Goal: Task Accomplishment & Management: Use online tool/utility

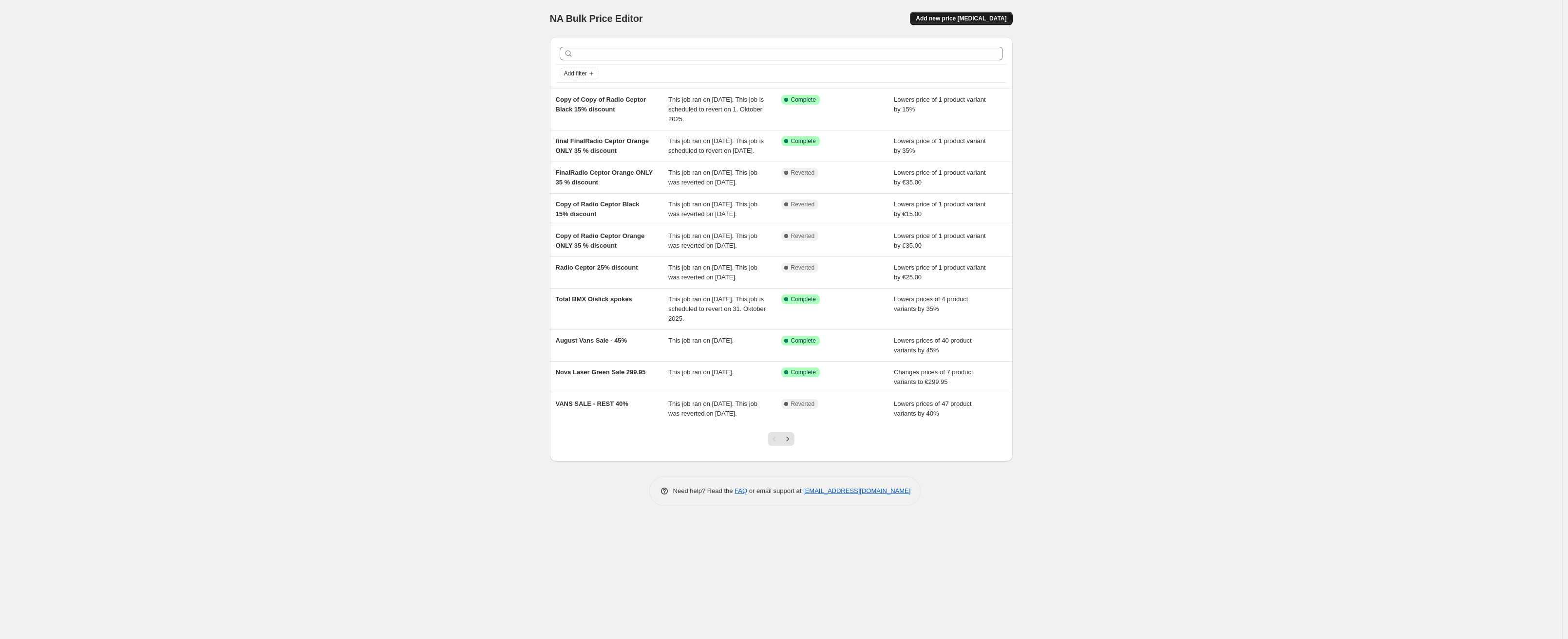
click at [978, 22] on span "Add new price [MEDICAL_DATA]" at bounding box center [960, 18] width 90 height 8
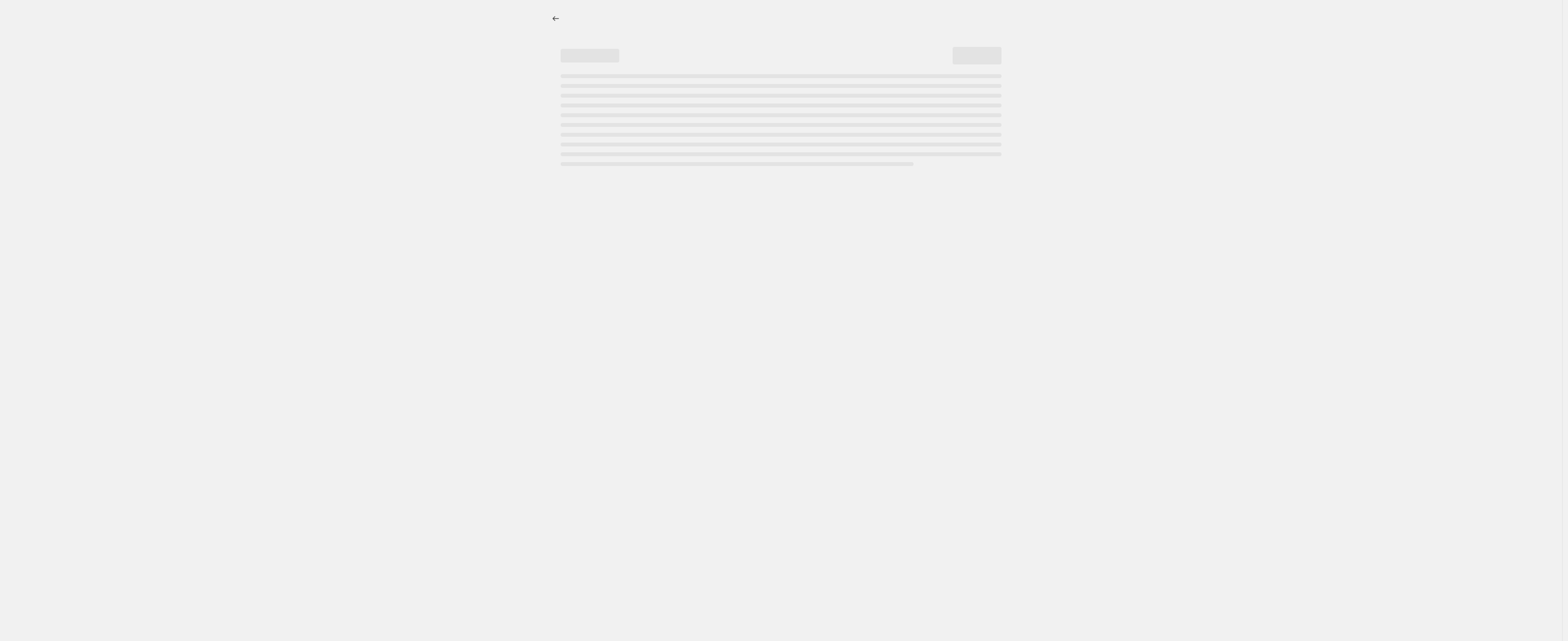
select select "percentage"
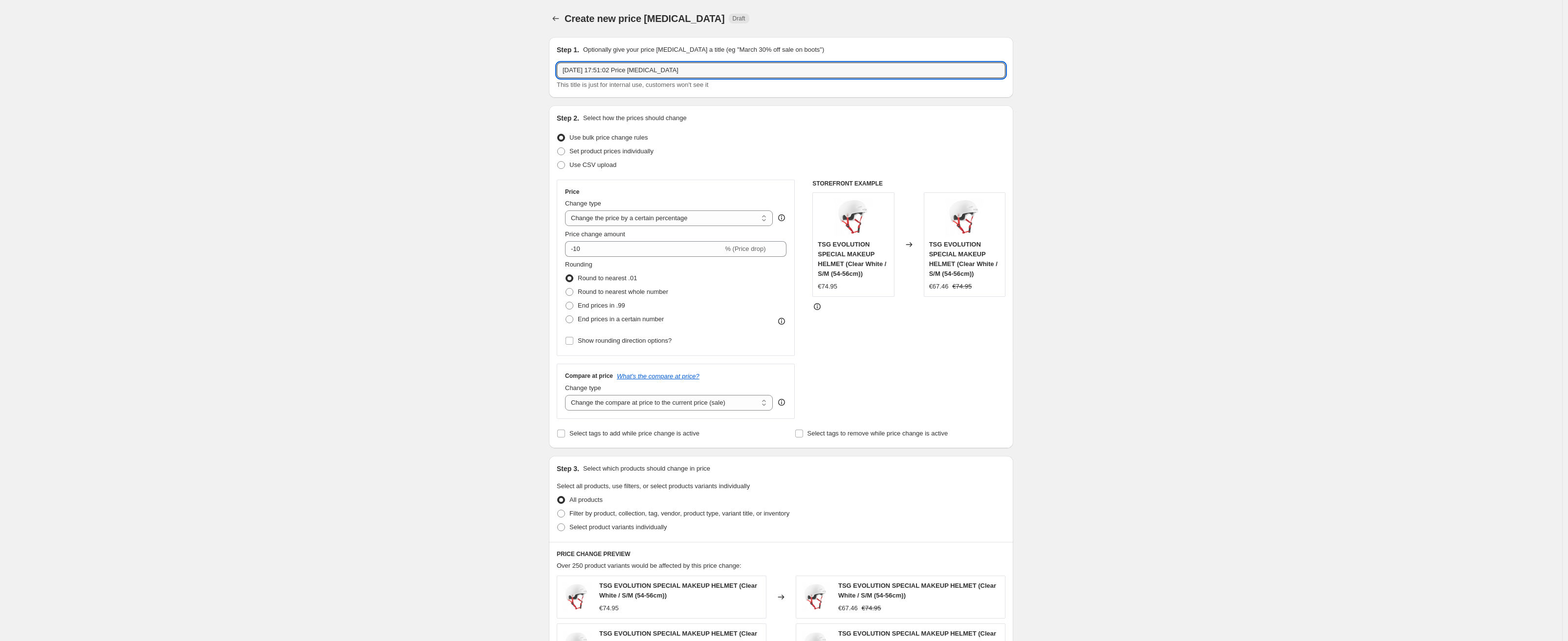
drag, startPoint x: 697, startPoint y: 68, endPoint x: 521, endPoint y: 65, distance: 176.0
click at [521, 65] on div "Create new price [MEDICAL_DATA]. This page is ready Create new price [MEDICAL_D…" at bounding box center [780, 491] width 1562 height 983
type input "radio MTB FRAME SALE 35%"
click at [601, 217] on select "Change the price to a certain amount Change the price by a certain amount Chang…" at bounding box center [669, 218] width 208 height 15
click at [568, 211] on select "Change the price to a certain amount Change the price by a certain amount Chang…" at bounding box center [669, 218] width 208 height 15
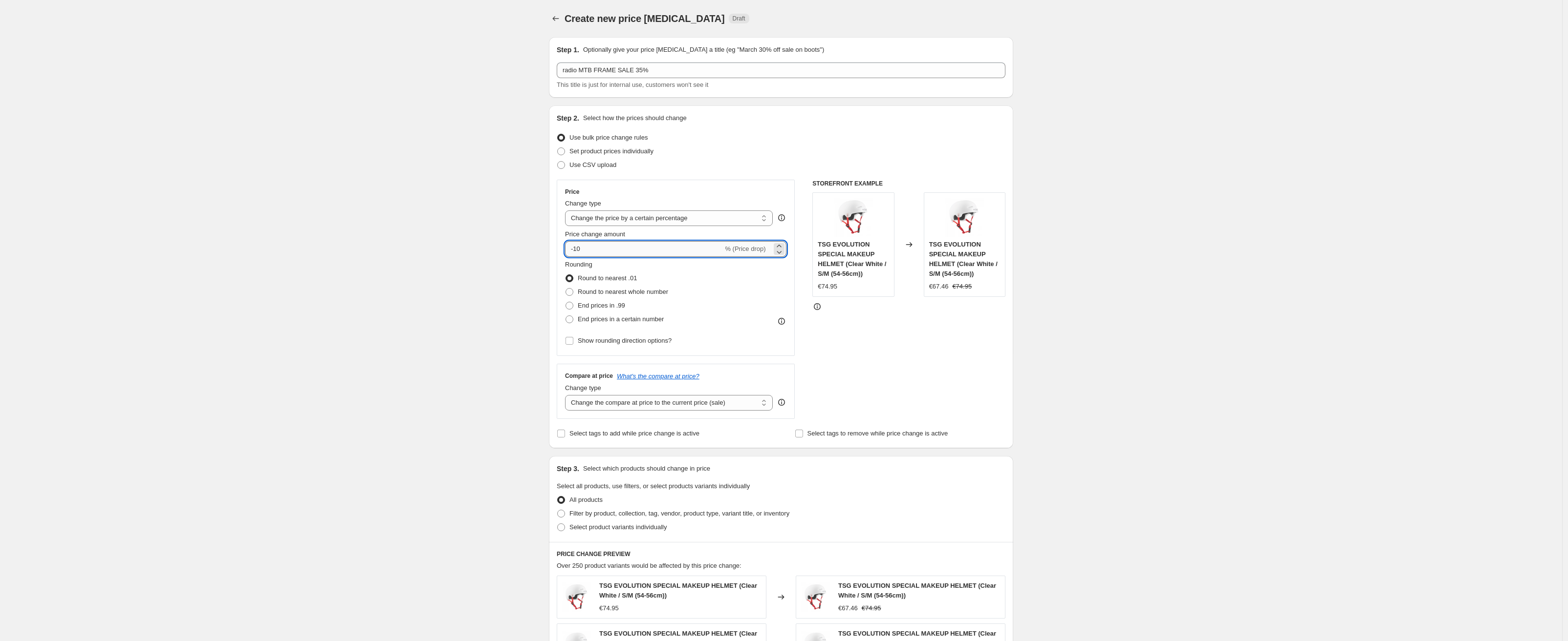
click at [630, 247] on input "-10" at bounding box center [644, 248] width 158 height 15
type input "-1"
type input "-35"
click at [570, 320] on span at bounding box center [569, 319] width 8 height 8
click at [566, 316] on input "End prices in a certain number" at bounding box center [565, 316] width 1 height 1
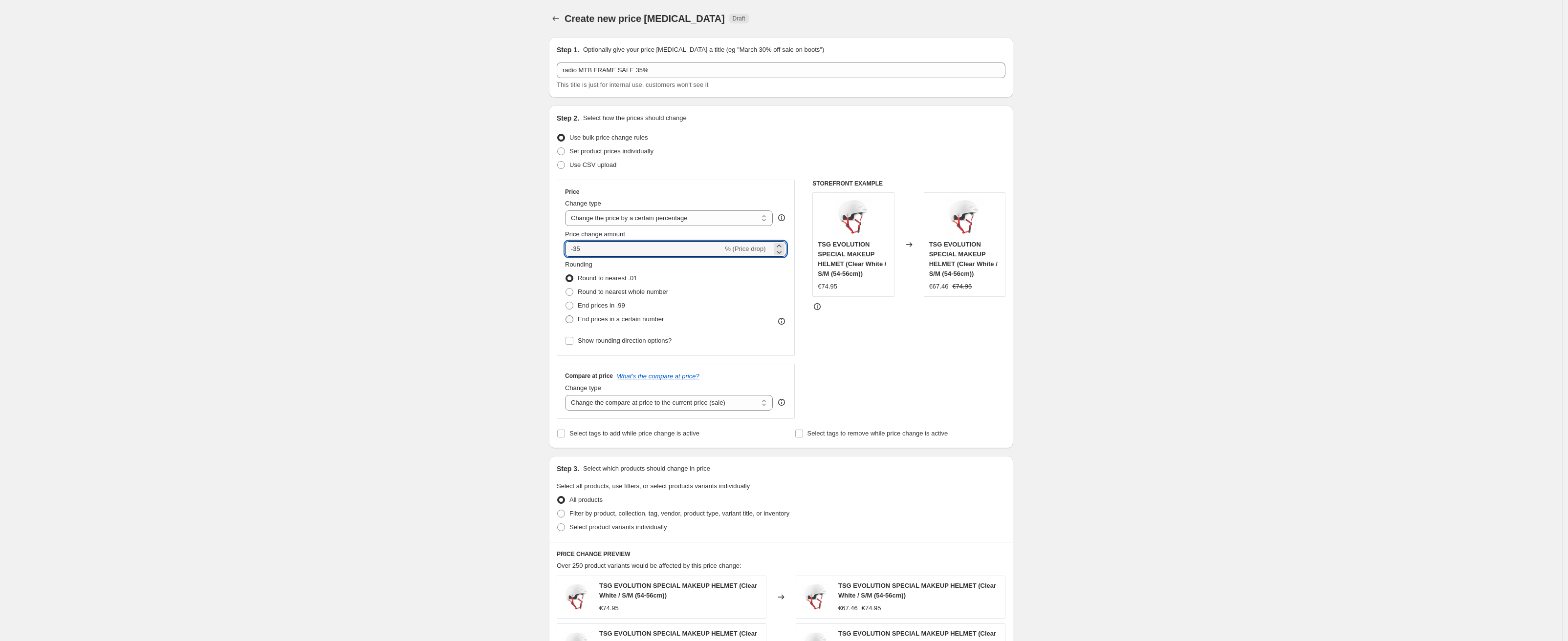
radio input "true"
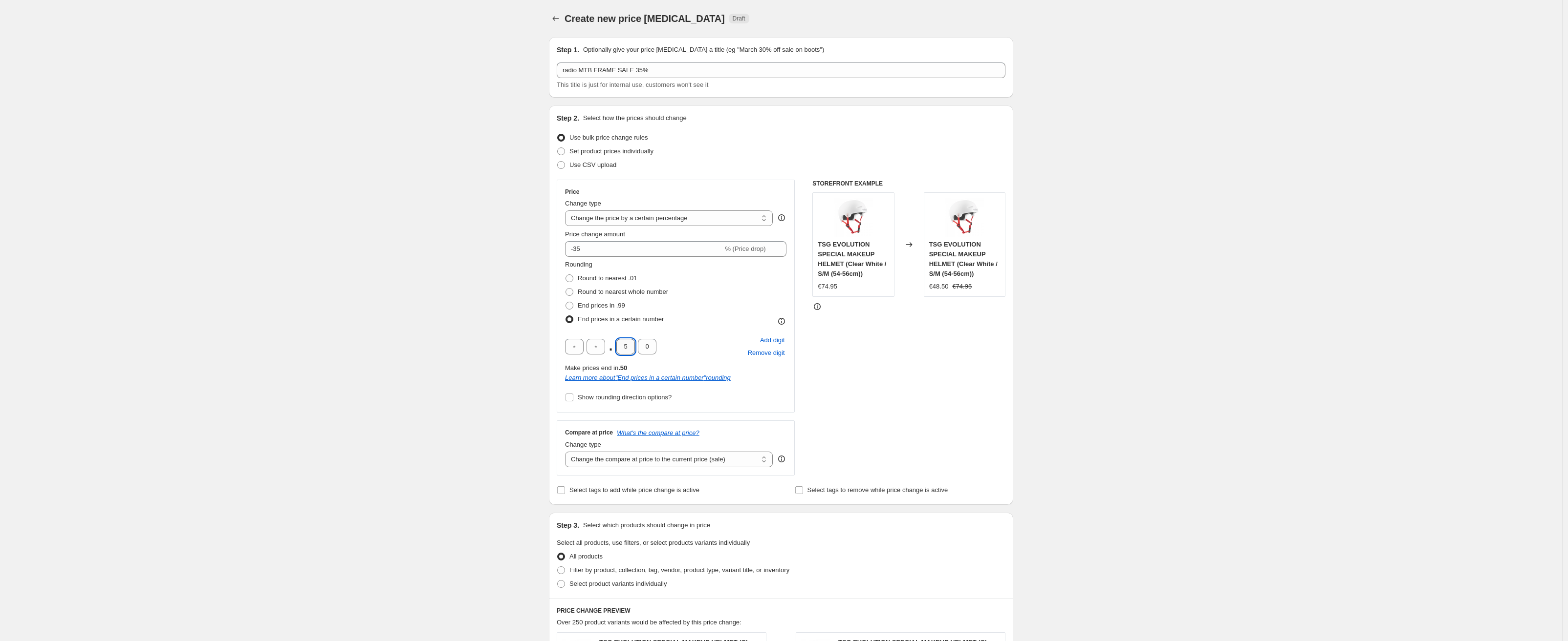
drag, startPoint x: 632, startPoint y: 347, endPoint x: 625, endPoint y: 347, distance: 7.0
click at [625, 347] on input "5" at bounding box center [625, 346] width 19 height 15
type input "9"
type input "5"
click at [603, 463] on select "Change the compare at price to the current price (sale) Change the compare at p…" at bounding box center [669, 459] width 208 height 15
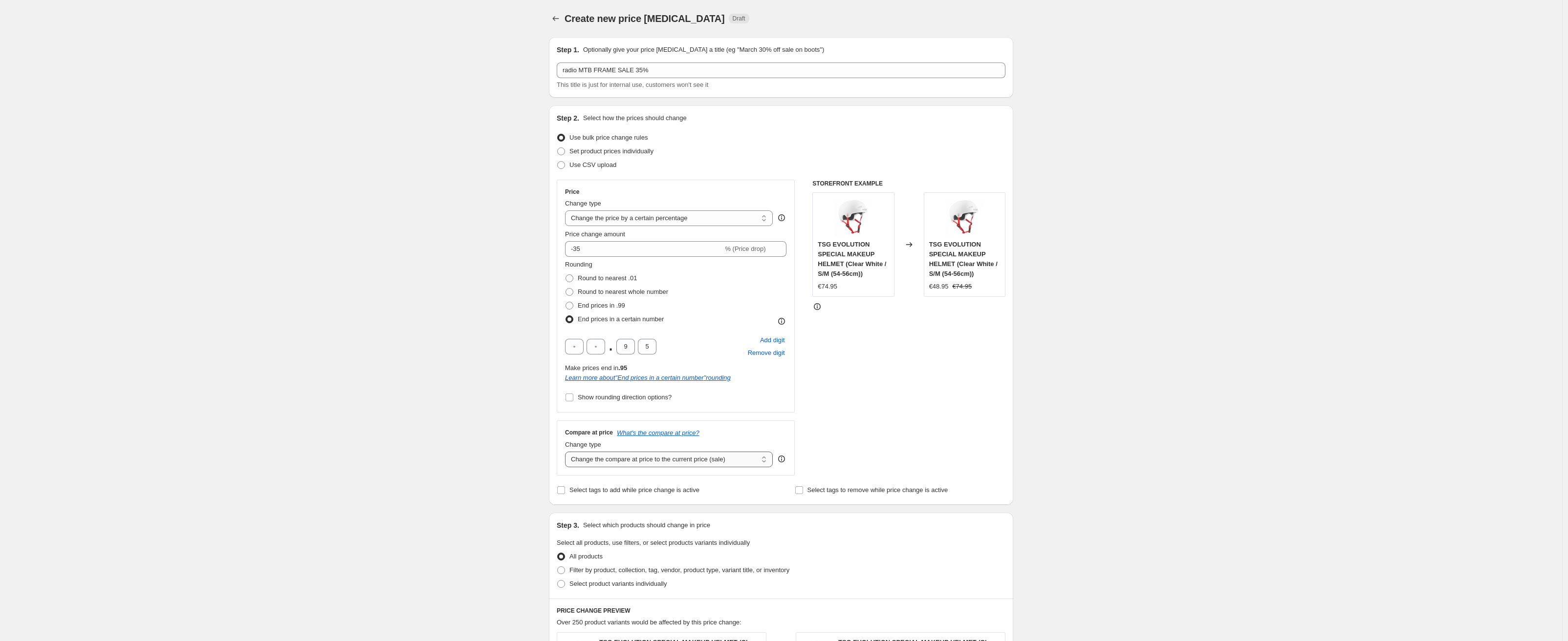
select select "no_change"
click at [568, 452] on select "Change the compare at price to the current price (sale) Change the compare at p…" at bounding box center [669, 459] width 208 height 15
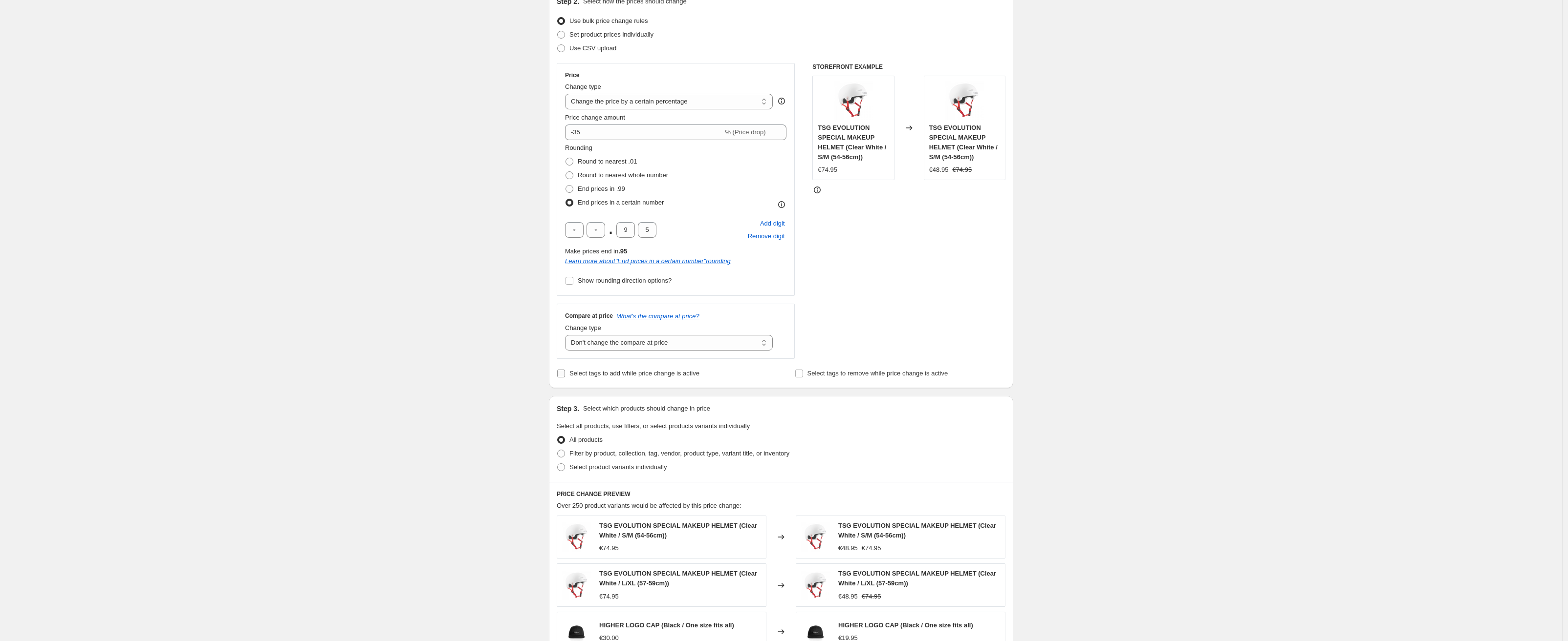
click at [565, 376] on input "Select tags to add while price change is active" at bounding box center [561, 373] width 8 height 8
checkbox input "true"
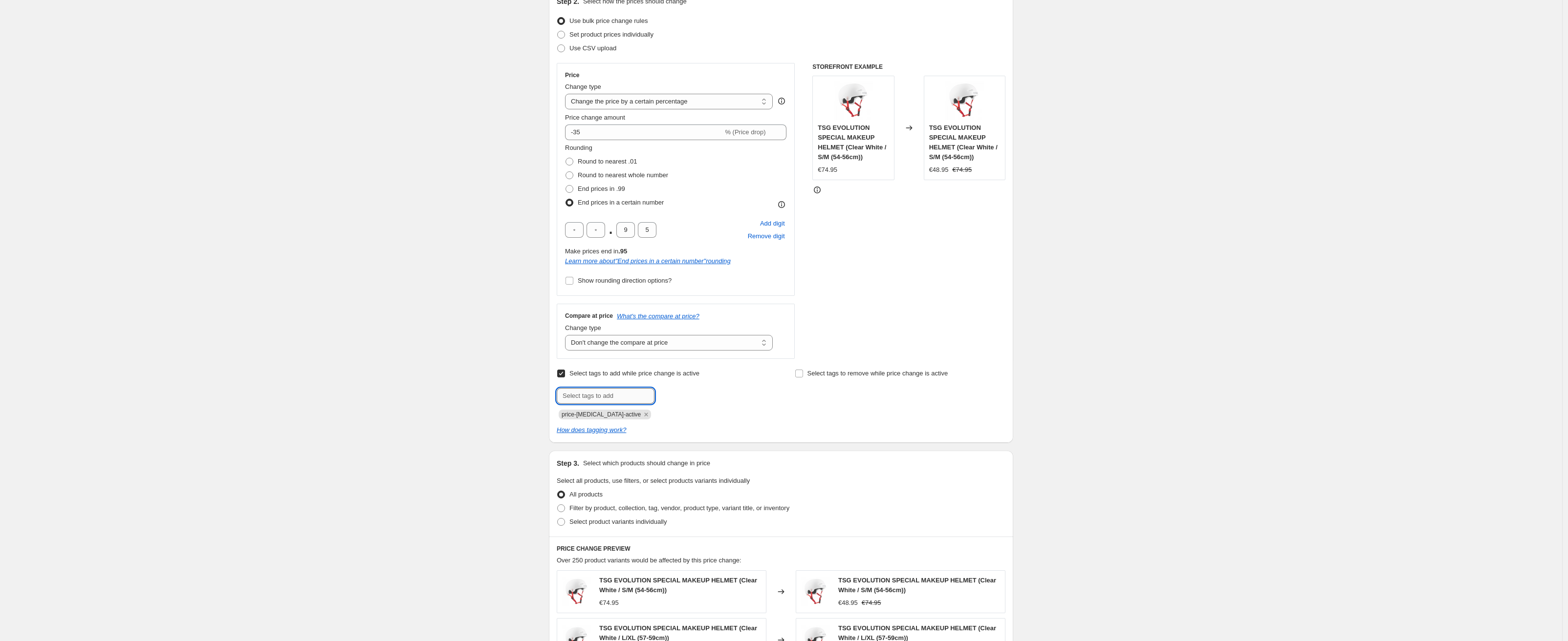
click at [581, 394] on input "text" at bounding box center [605, 395] width 98 height 15
type input "Sale"
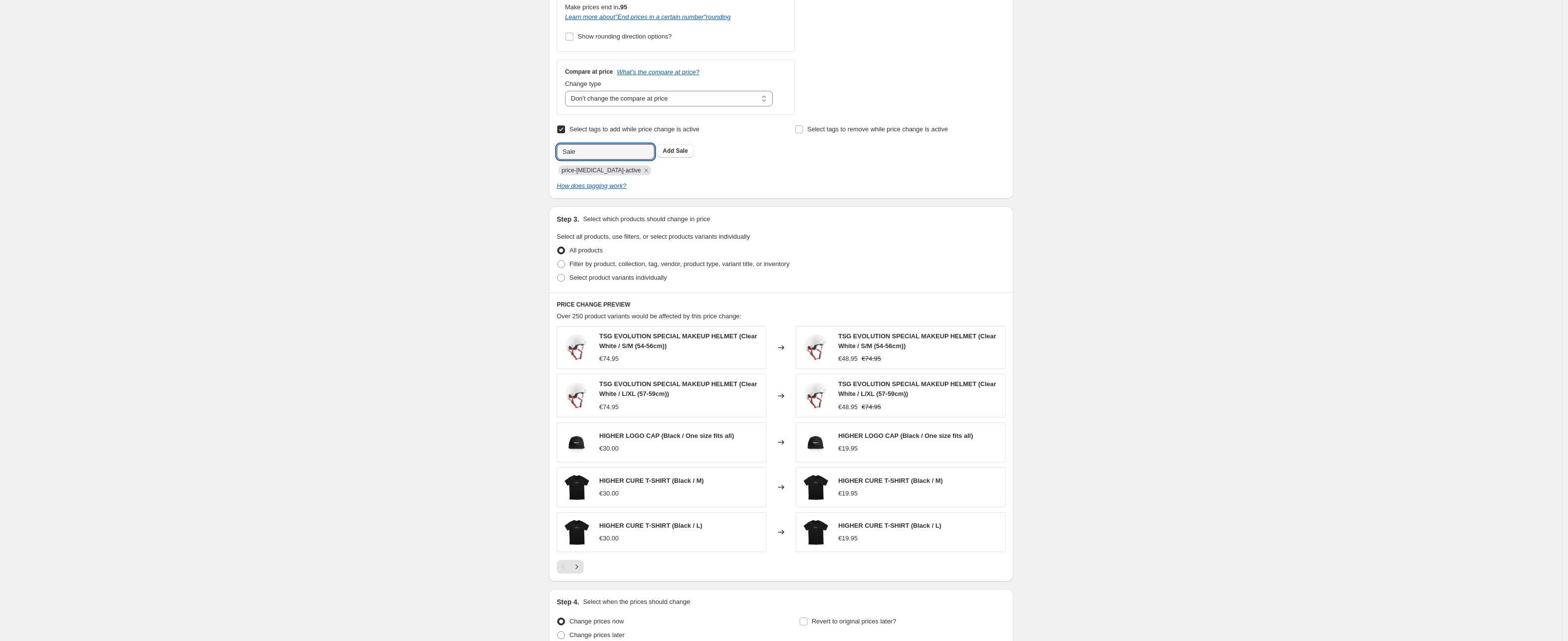
scroll to position [364, 0]
click at [565, 273] on span at bounding box center [561, 274] width 8 height 8
click at [558, 272] on input "Select product variants individually" at bounding box center [557, 271] width 1 height 1
radio input "true"
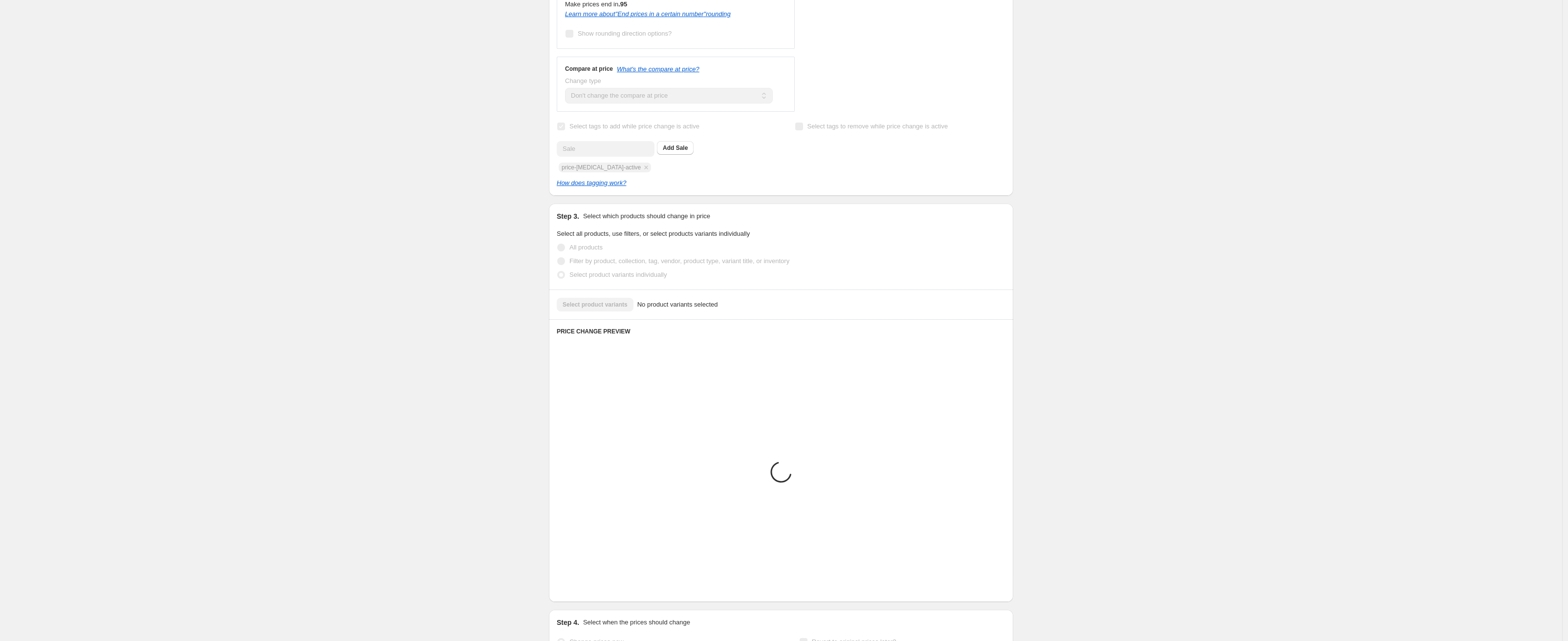
scroll to position [230, 0]
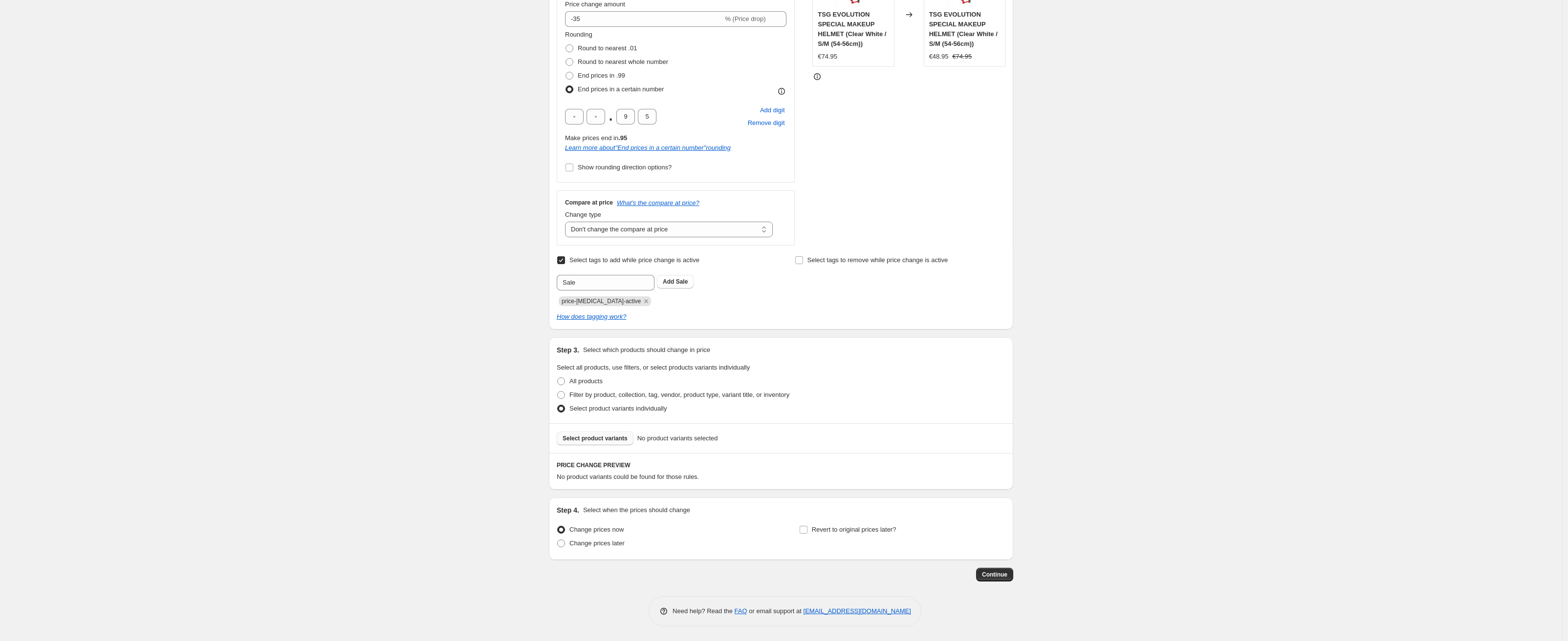
click at [597, 442] on button "Select product variants" at bounding box center [596, 438] width 77 height 13
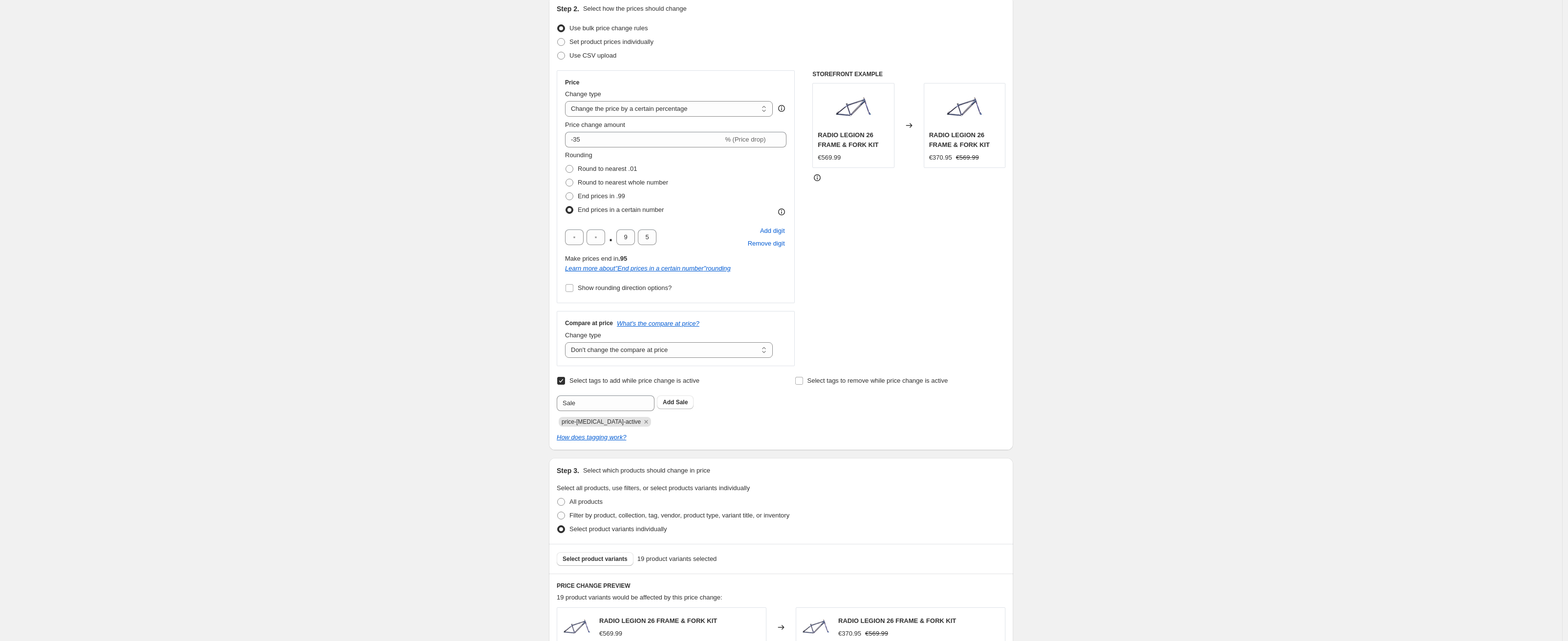
scroll to position [0, 0]
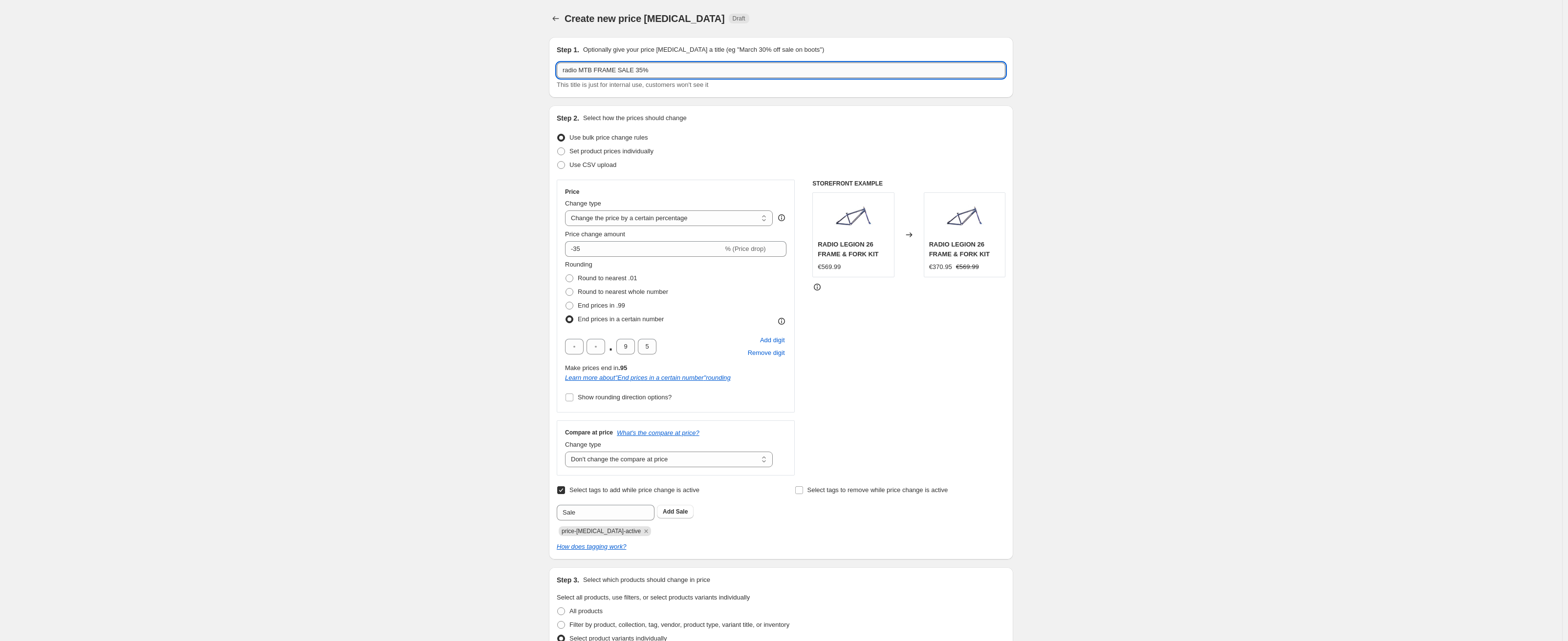
click at [637, 70] on input "radio MTB FRAME SALE 35%" at bounding box center [781, 70] width 449 height 15
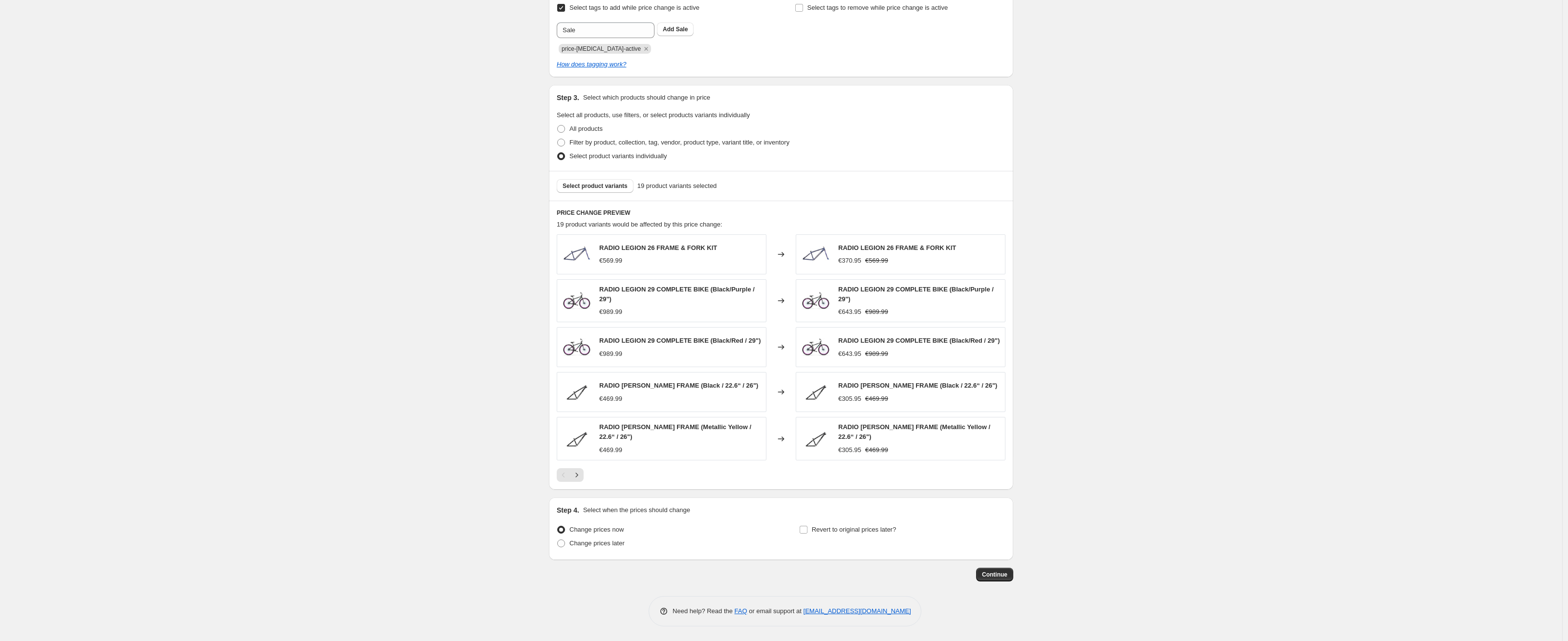
scroll to position [486, 0]
type input "radio MTB FRAME SALE & Legion frame and completebike sale 35%"
click at [806, 528] on input "Revert to original prices later?" at bounding box center [803, 530] width 8 height 8
checkbox input "true"
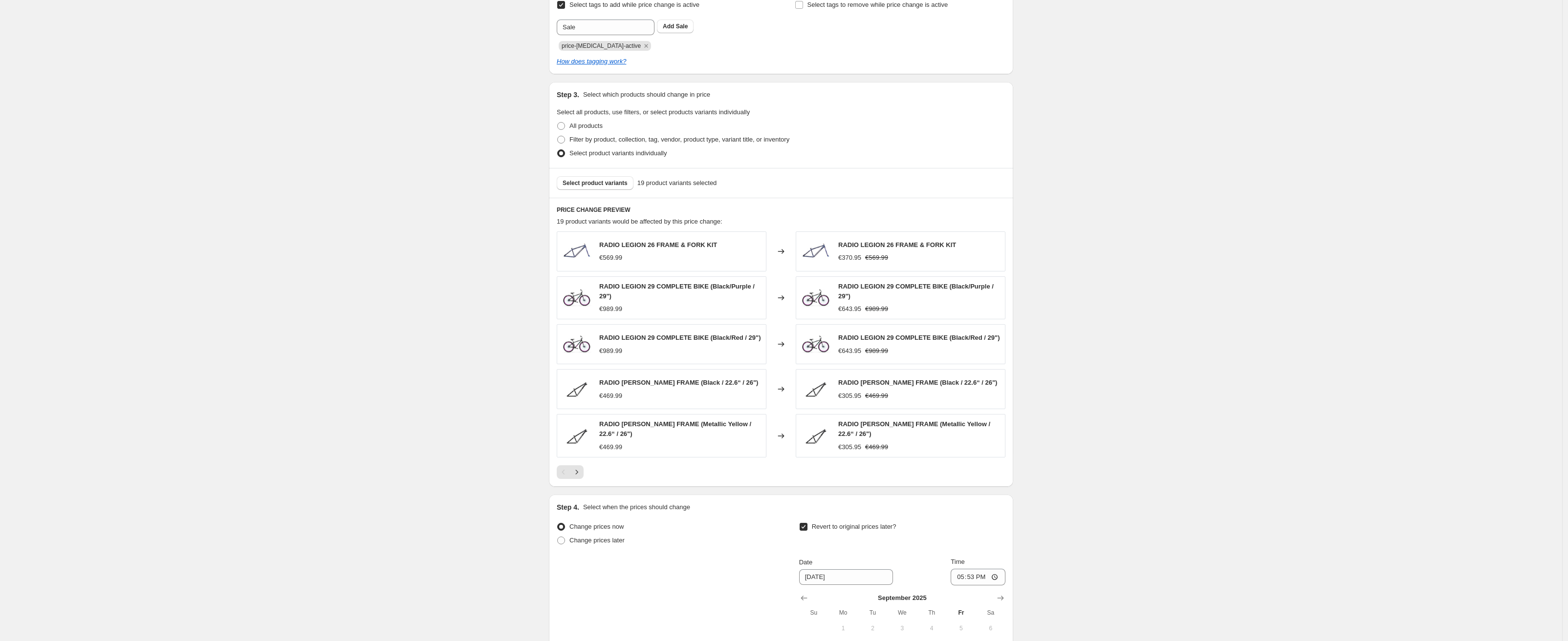
scroll to position [653, 0]
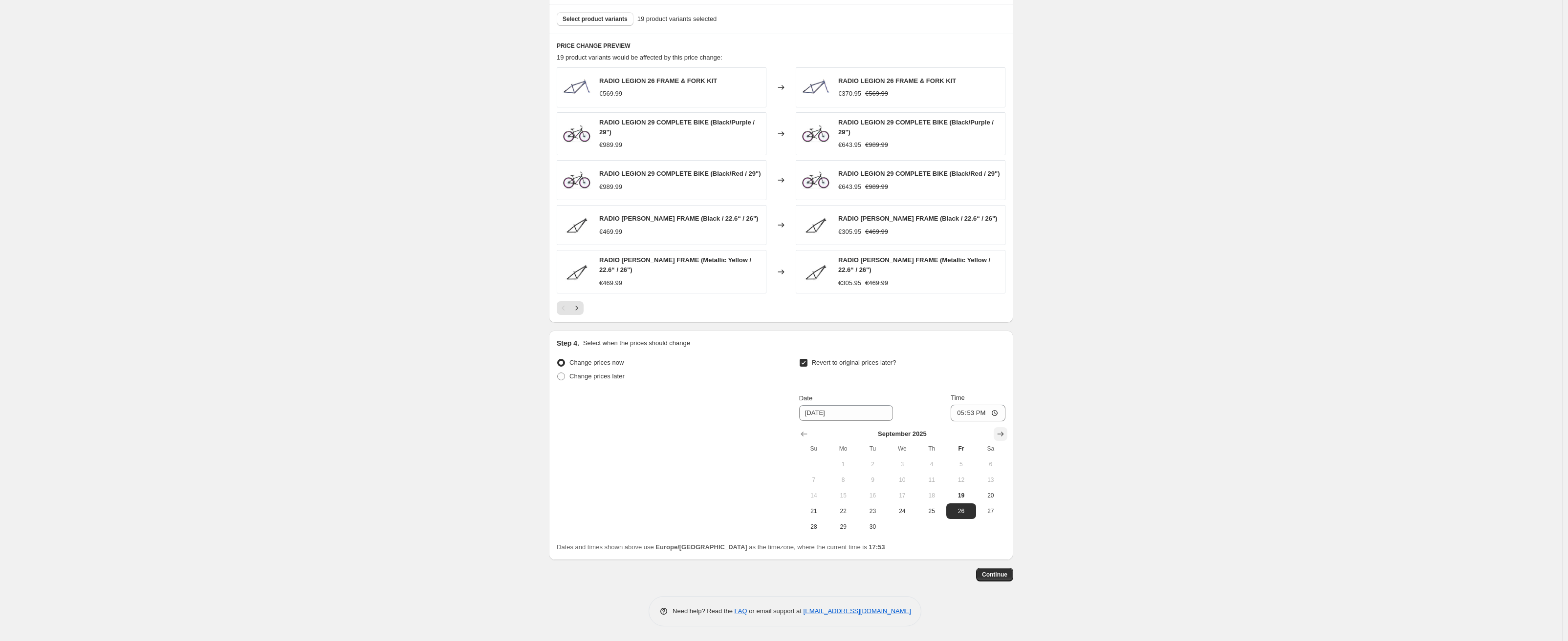
click at [1003, 431] on icon "Show next month, October 2025" at bounding box center [1000, 434] width 10 height 10
click at [960, 524] on span "31" at bounding box center [961, 527] width 22 height 8
type input "[DATE]"
click at [1002, 573] on span "Continue" at bounding box center [995, 575] width 25 height 8
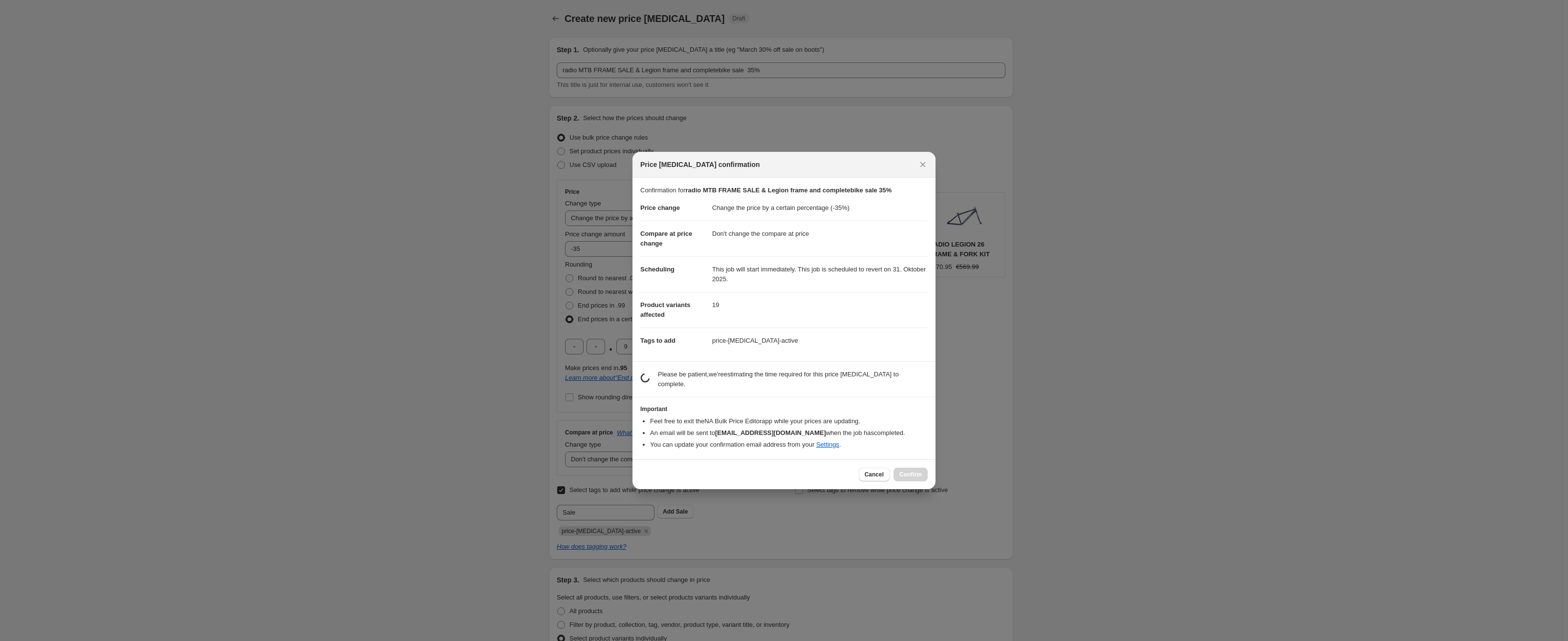
scroll to position [0, 0]
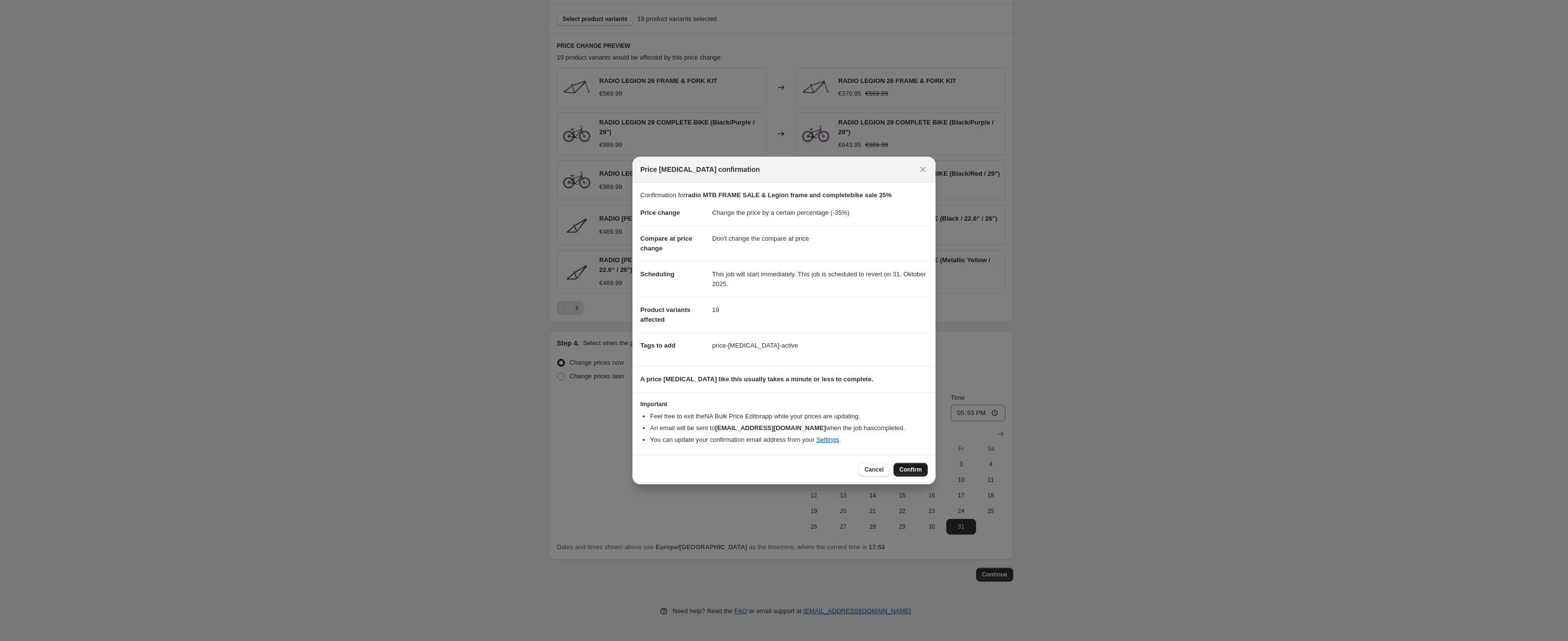
click at [919, 470] on span "Confirm" at bounding box center [910, 470] width 22 height 8
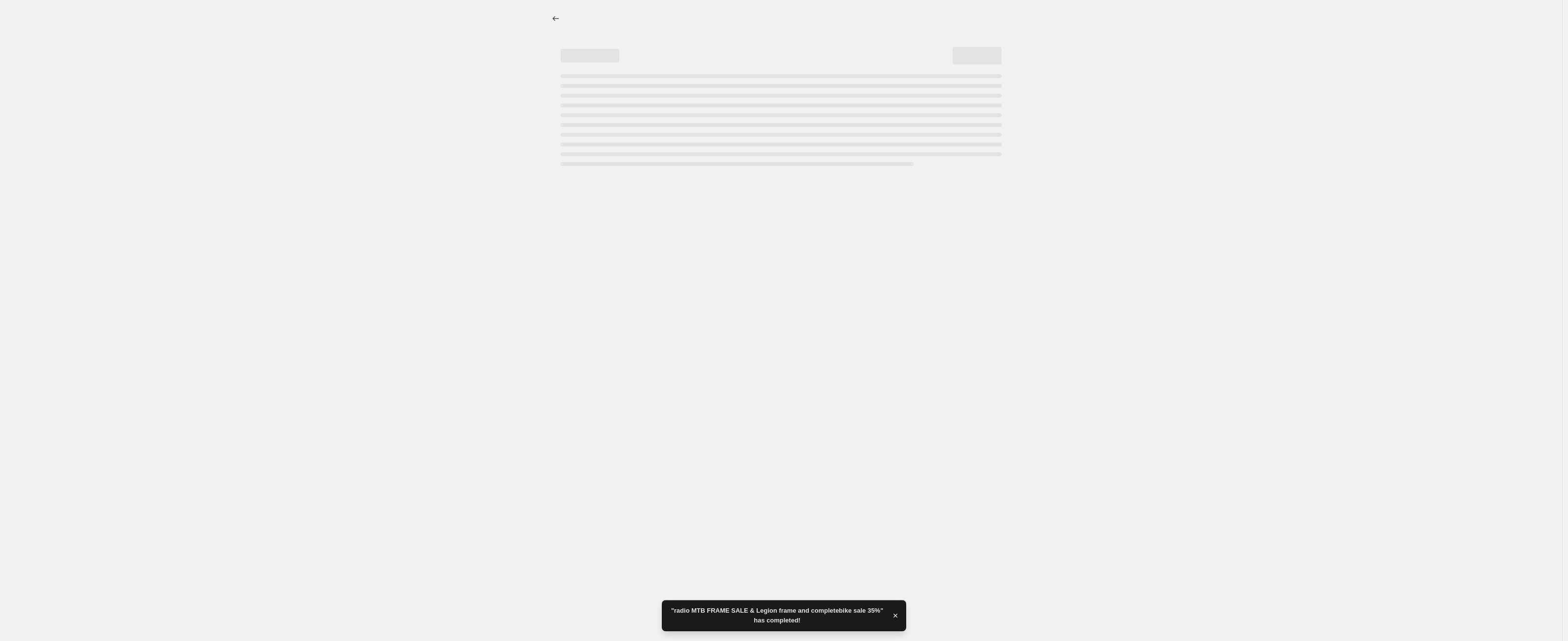
select select "percentage"
select select "no_change"
